Goal: Navigation & Orientation: Find specific page/section

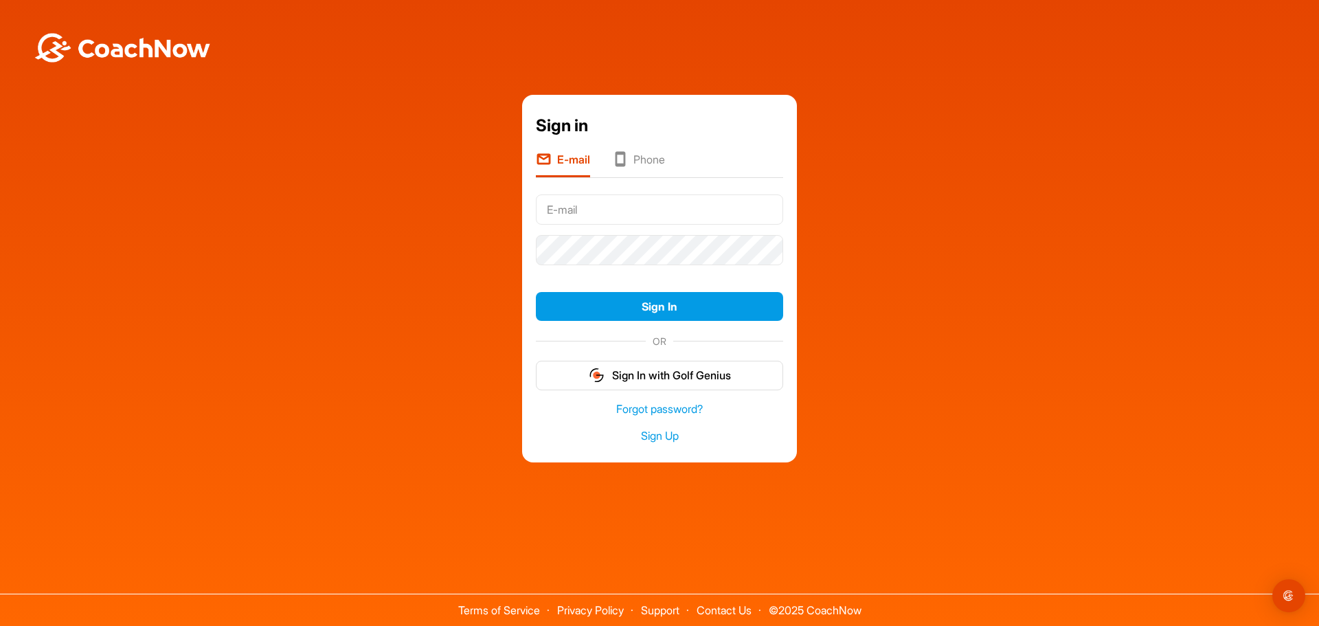
drag, startPoint x: 0, startPoint y: 0, endPoint x: 559, endPoint y: 199, distance: 593.8
click at [559, 199] on input "text" at bounding box center [659, 209] width 247 height 30
type input "[EMAIL_ADDRESS][DOMAIN_NAME]"
click at [654, 302] on button "Sign In" at bounding box center [659, 307] width 247 height 30
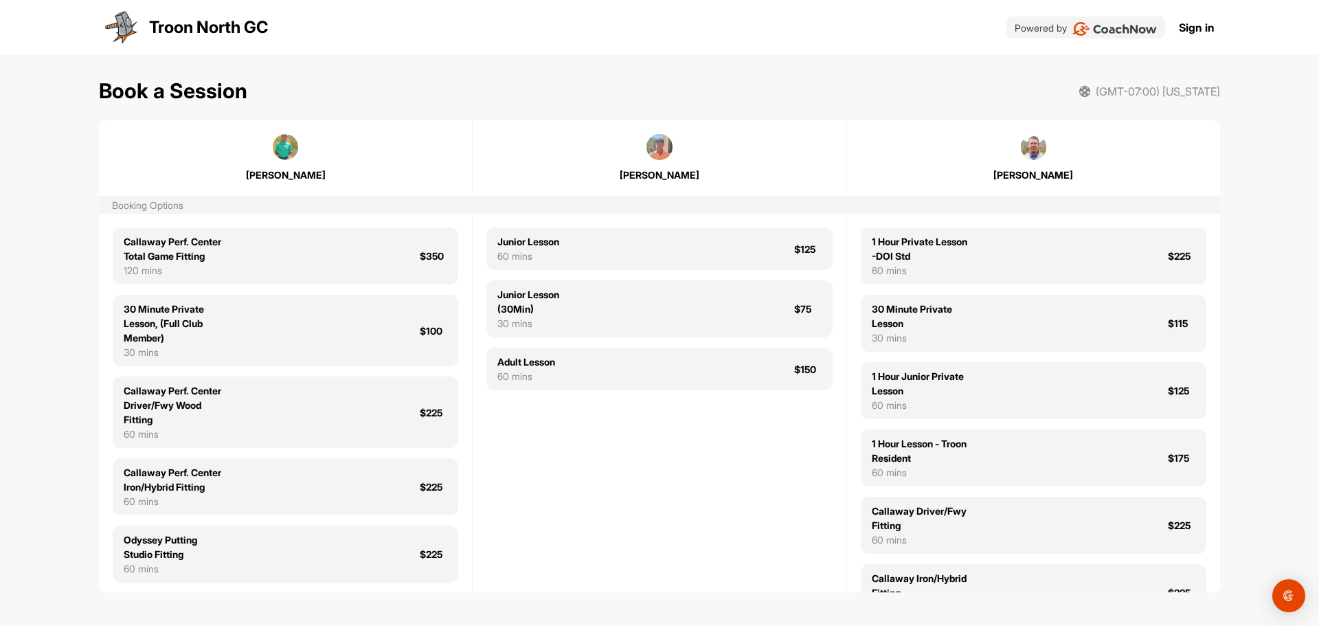
click at [1192, 28] on link "Sign in" at bounding box center [1197, 27] width 36 height 16
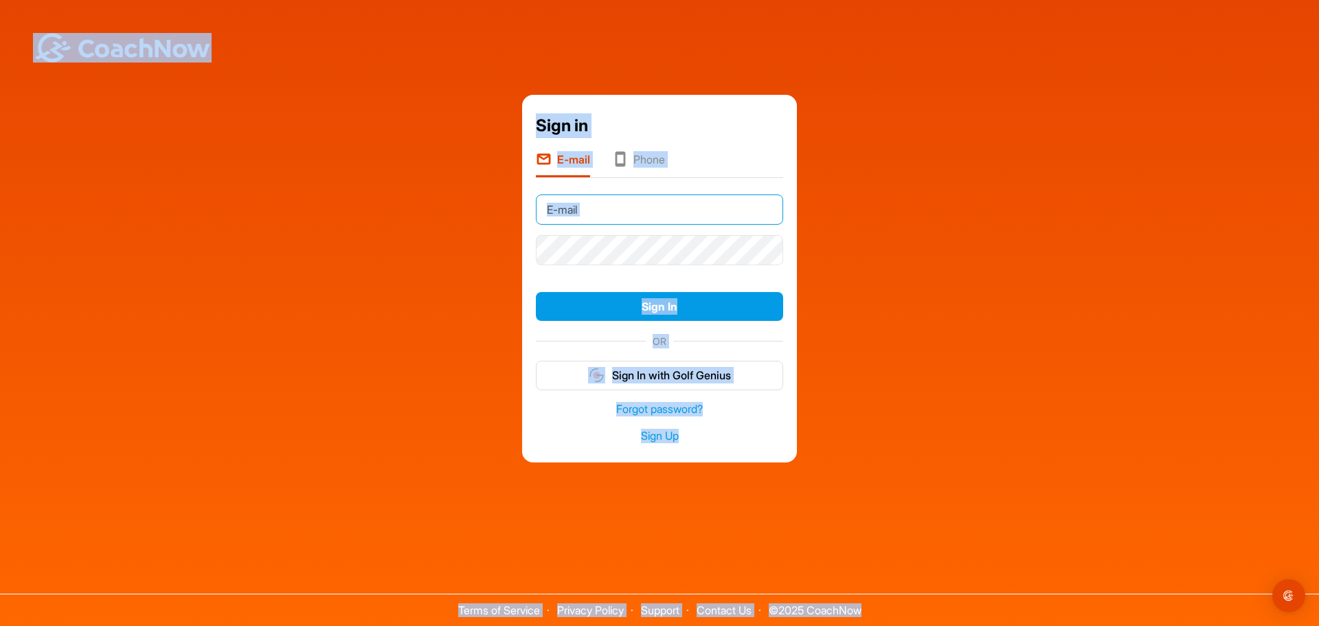
click at [642, 205] on input "text" at bounding box center [659, 209] width 247 height 30
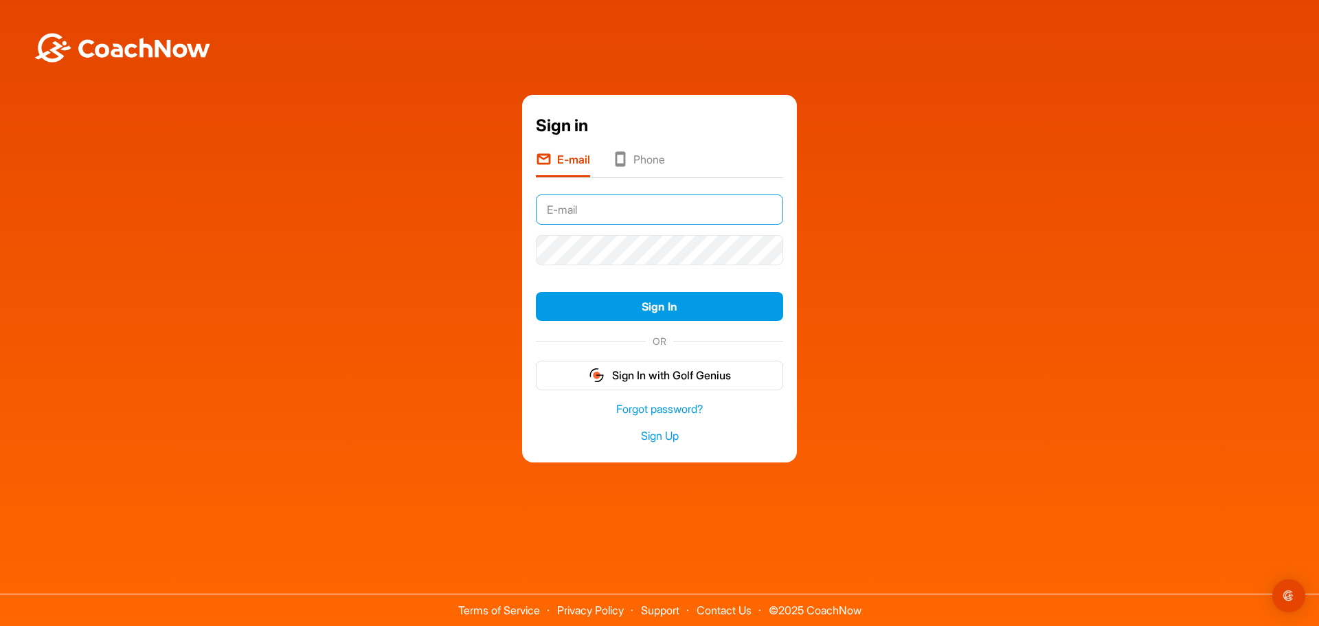
type input "[EMAIL_ADDRESS][DOMAIN_NAME]"
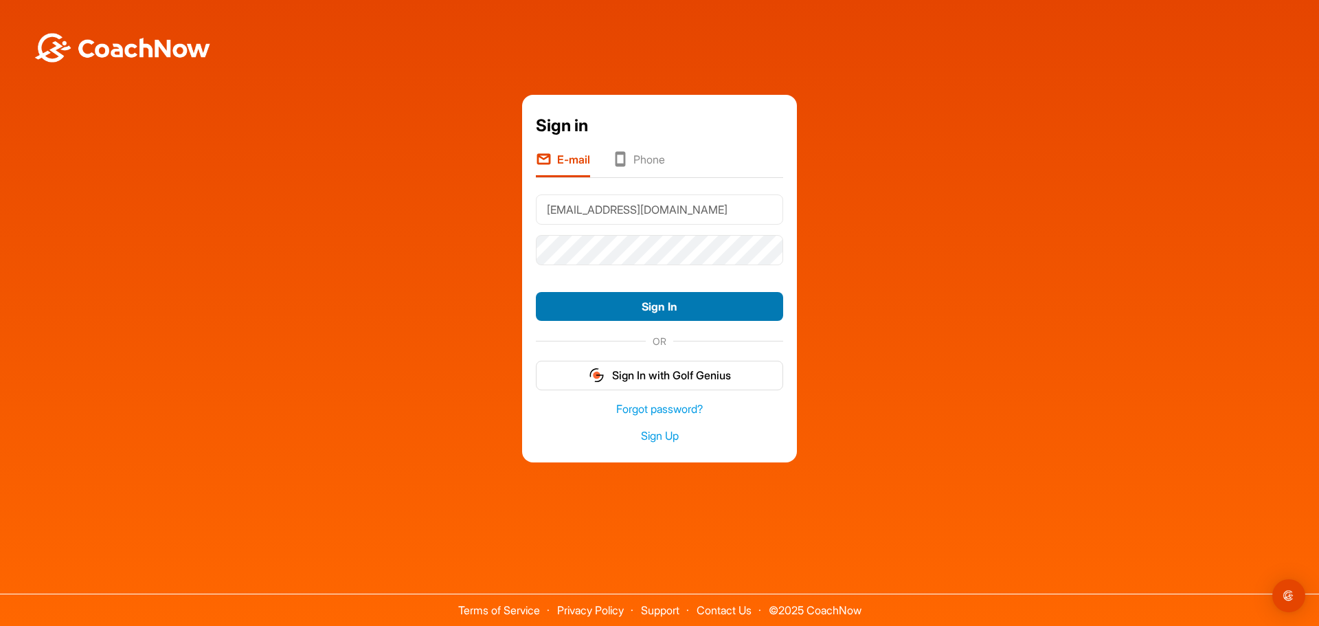
click at [665, 301] on button "Sign In" at bounding box center [659, 307] width 247 height 30
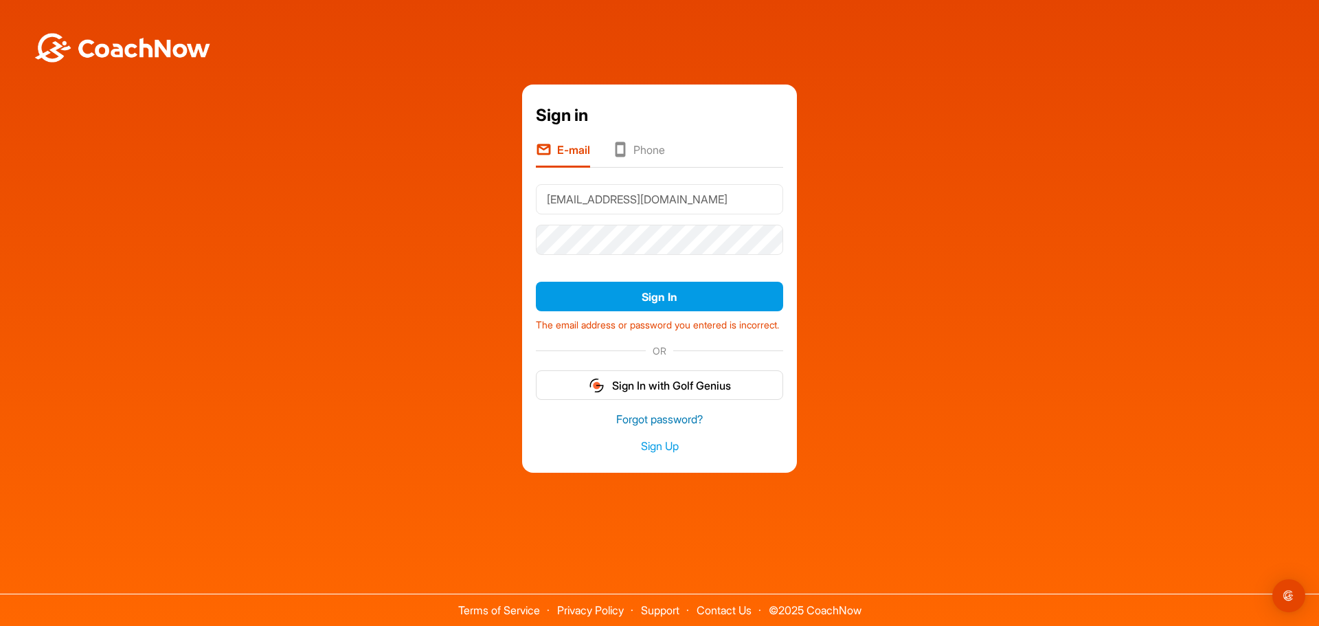
click at [645, 426] on link "Forgot password?" at bounding box center [659, 420] width 247 height 16
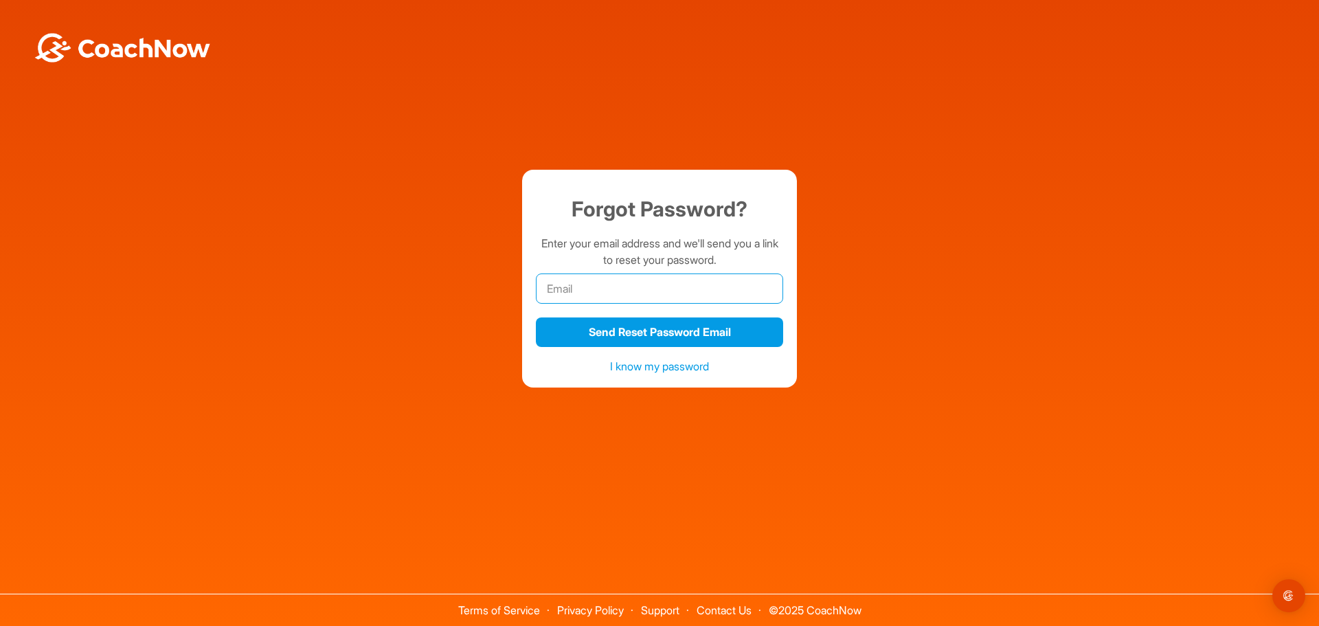
click at [590, 291] on input "email" at bounding box center [659, 288] width 247 height 30
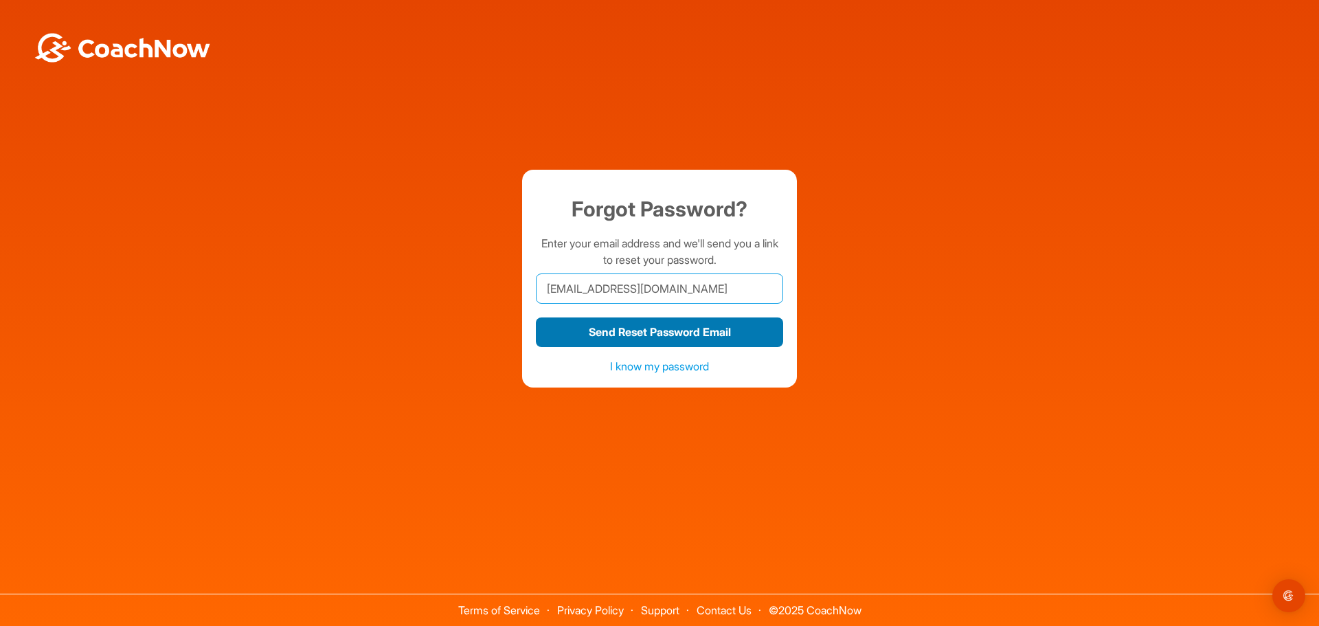
type input "[EMAIL_ADDRESS][DOMAIN_NAME]"
click at [606, 330] on button "Send Reset Password Email" at bounding box center [659, 332] width 247 height 30
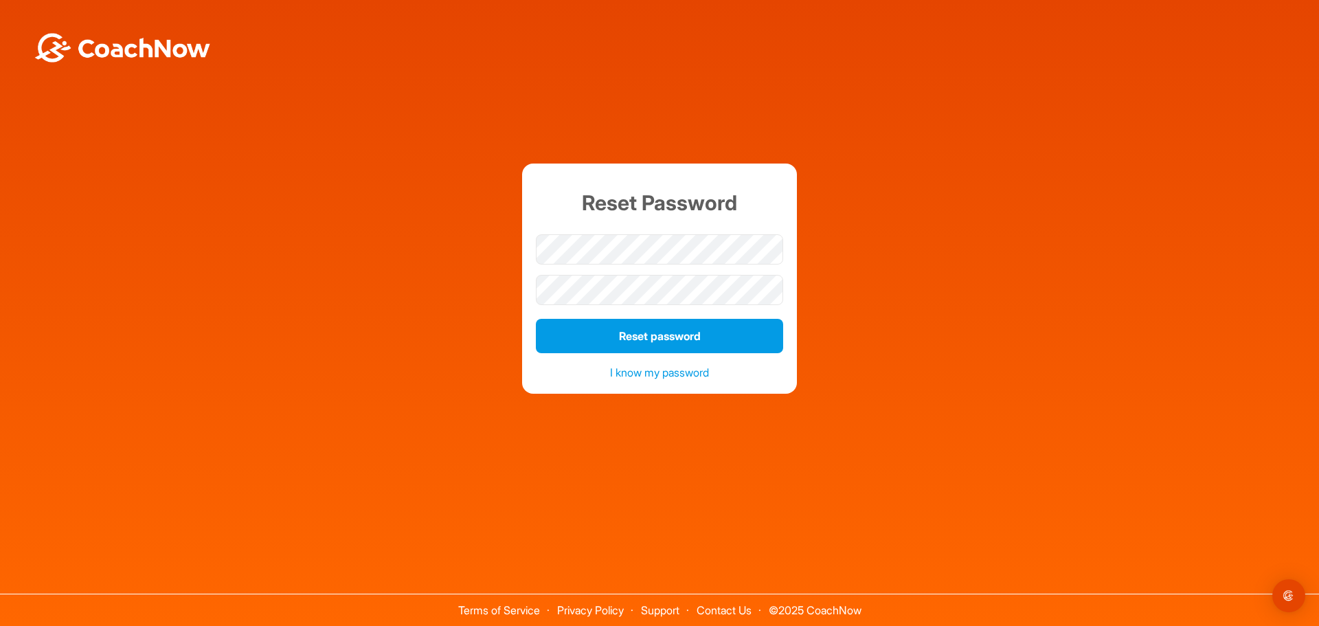
click at [560, 306] on div at bounding box center [659, 289] width 247 height 41
click at [726, 332] on button "Reset password" at bounding box center [659, 336] width 247 height 34
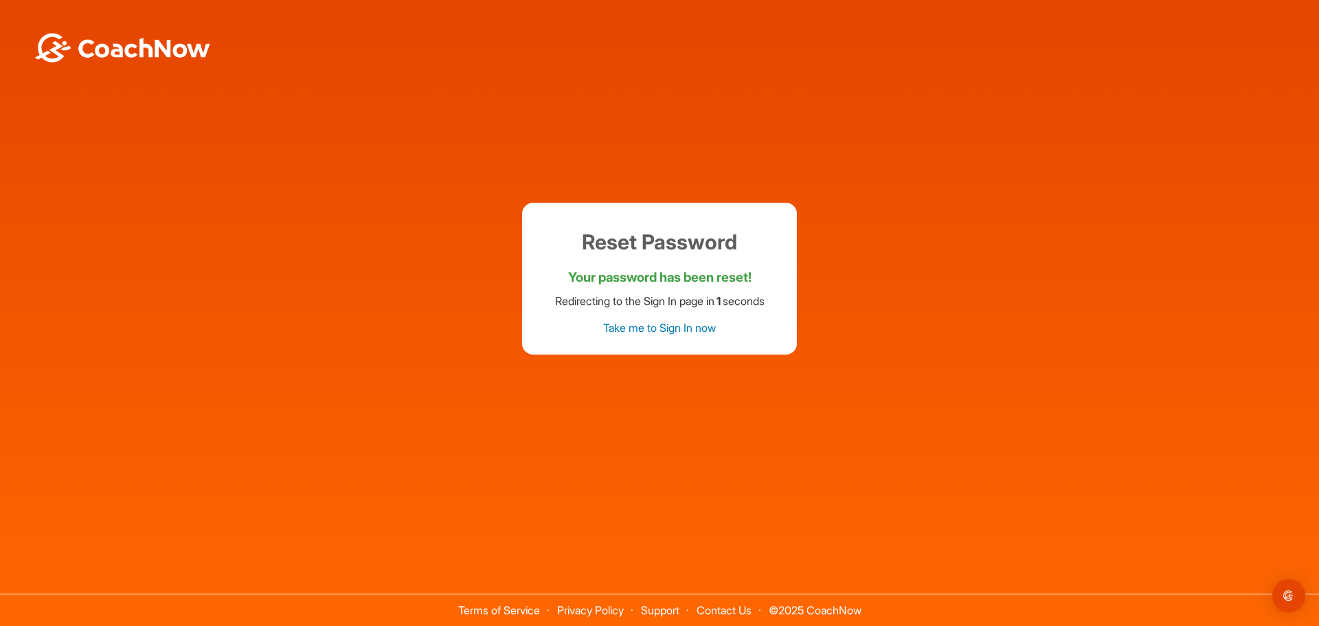
click at [716, 328] on link "Take me to Sign In now" at bounding box center [659, 328] width 113 height 14
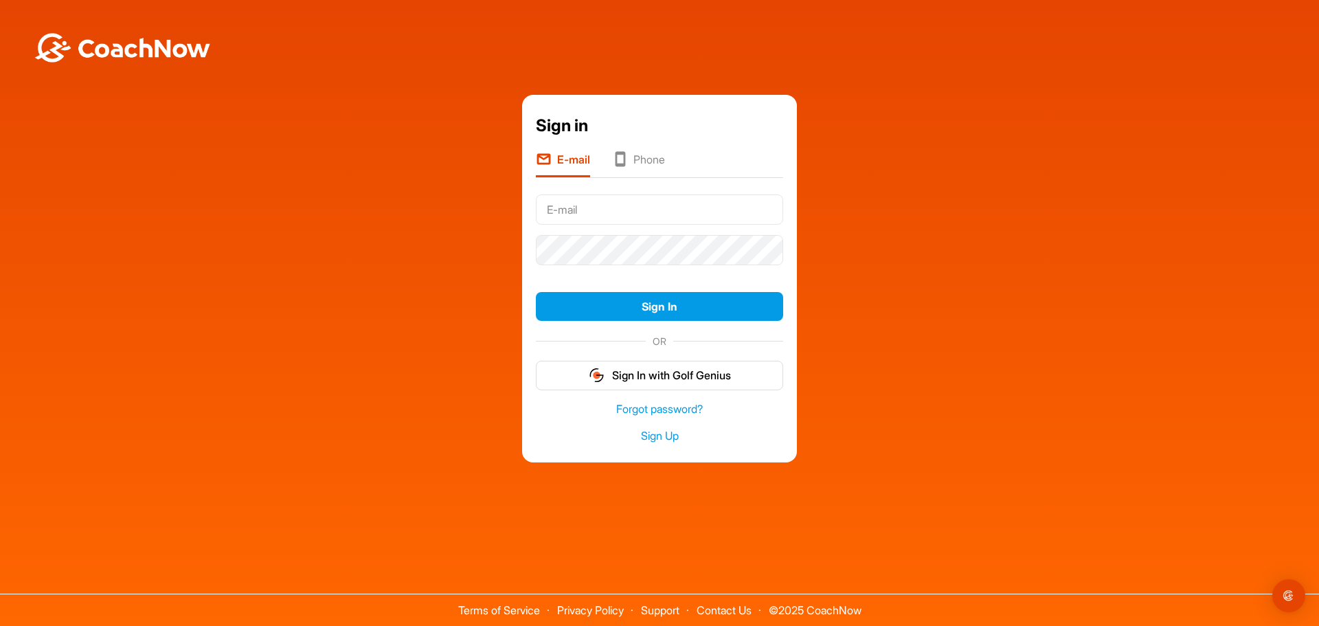
click at [596, 209] on input "text" at bounding box center [659, 209] width 247 height 30
type input "[EMAIL_ADDRESS][DOMAIN_NAME]"
click at [667, 310] on button "Sign In" at bounding box center [659, 307] width 247 height 30
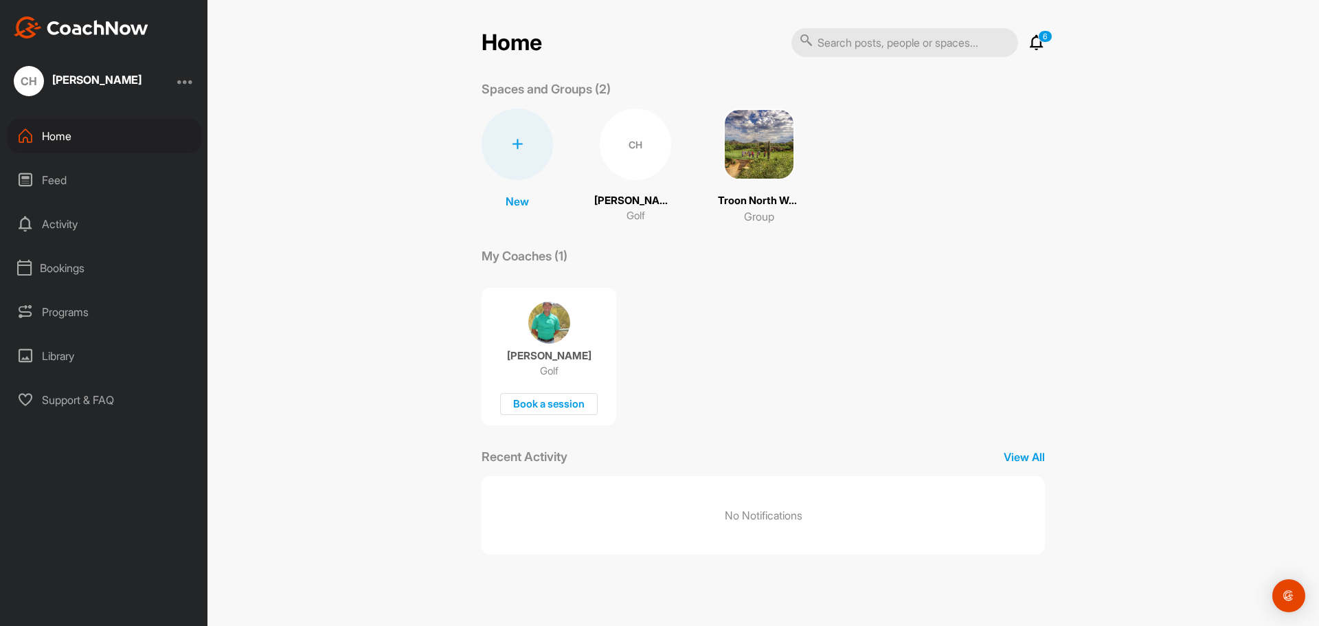
click at [65, 364] on div "Library" at bounding box center [105, 356] width 194 height 34
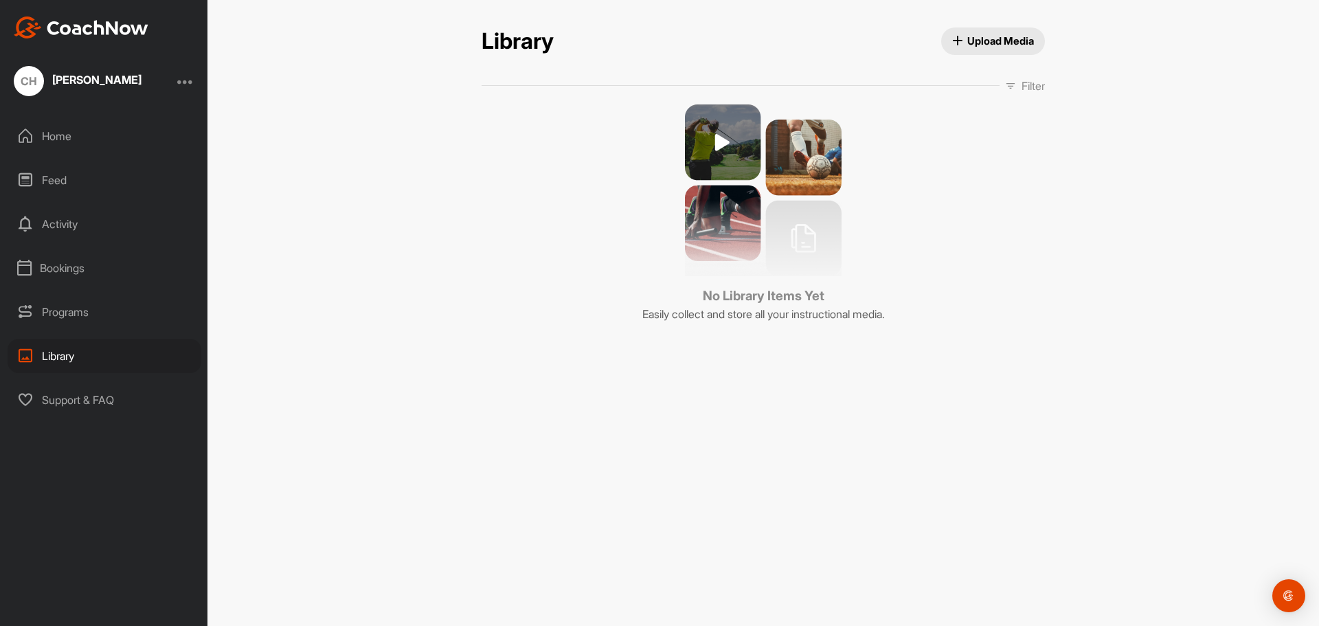
click at [54, 133] on div "Home" at bounding box center [105, 136] width 194 height 34
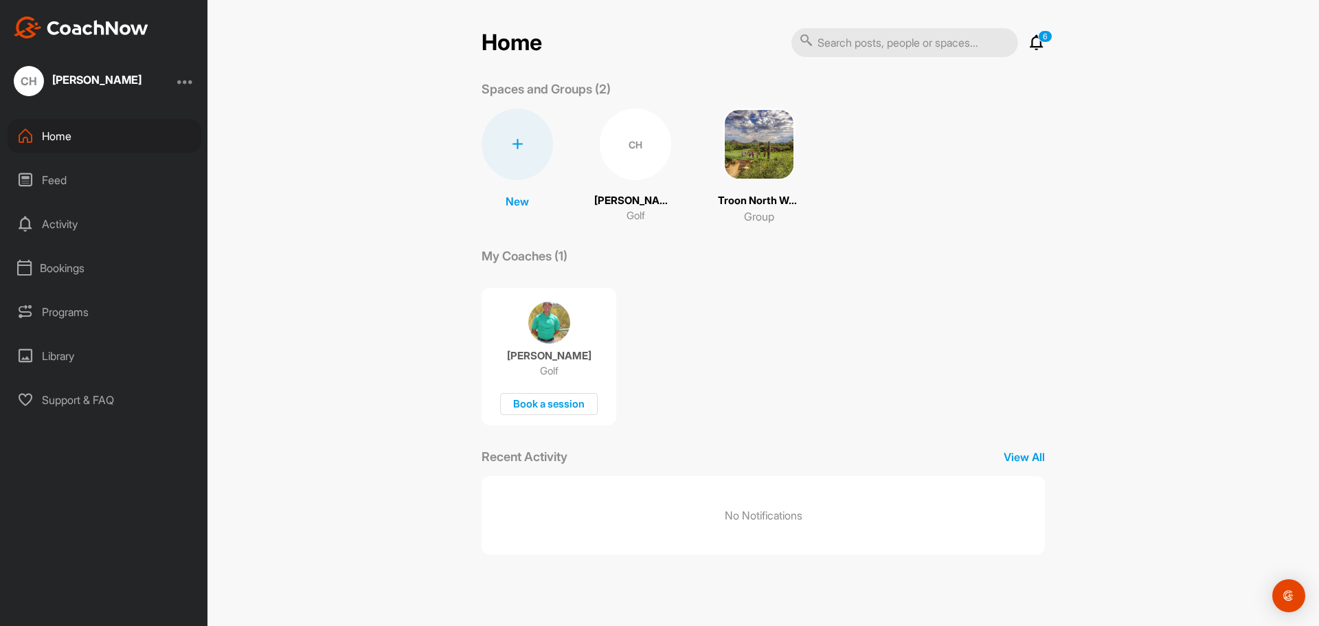
click at [37, 215] on div "Activity" at bounding box center [105, 224] width 194 height 34
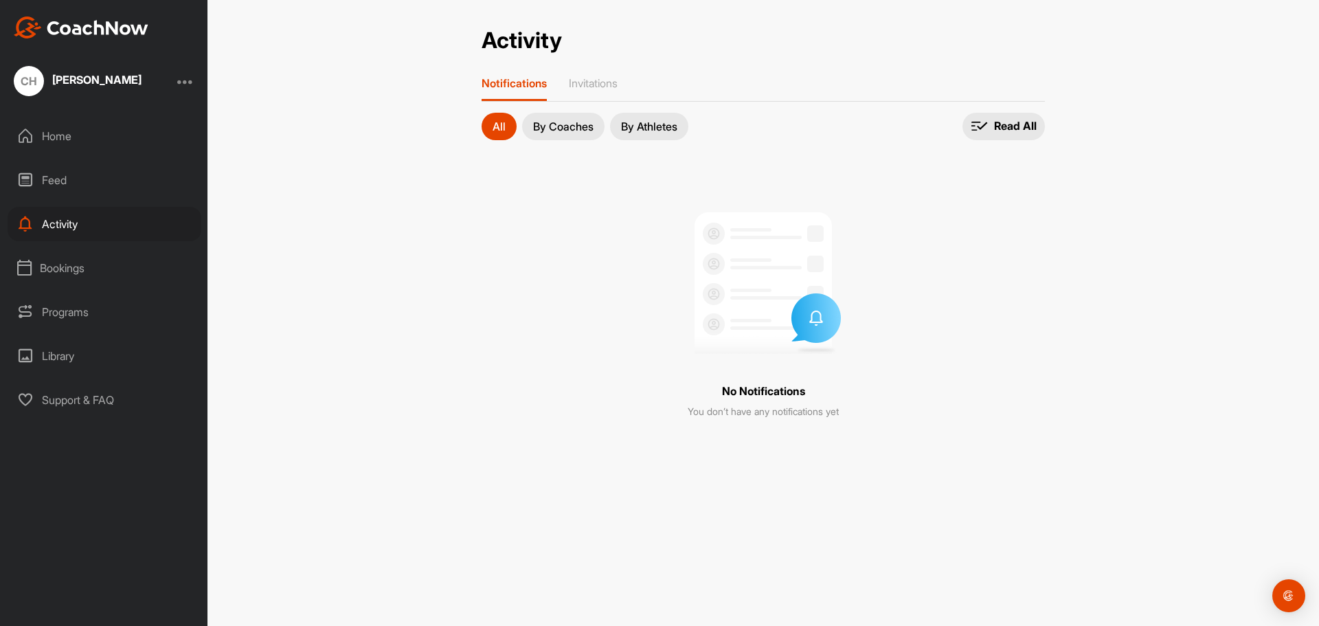
click at [70, 83] on div "Cathy Heitel" at bounding box center [96, 79] width 89 height 11
click at [55, 135] on div "Home" at bounding box center [105, 136] width 194 height 34
